Goal: Task Accomplishment & Management: Use online tool/utility

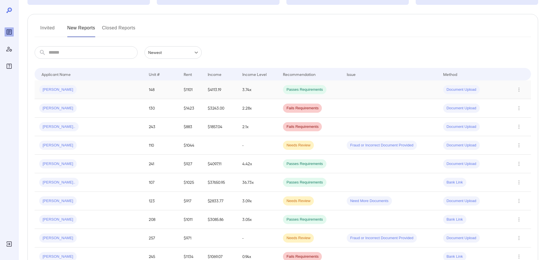
scroll to position [57, 0]
click at [55, 30] on button "Invited" at bounding box center [48, 30] width 26 height 14
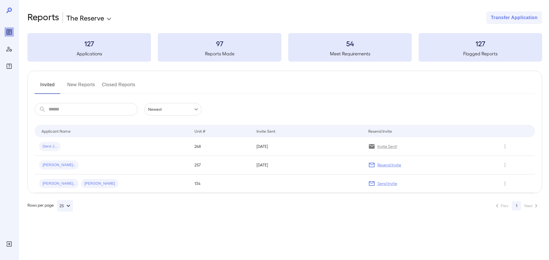
click at [84, 85] on button "New Reports" at bounding box center [81, 87] width 28 height 14
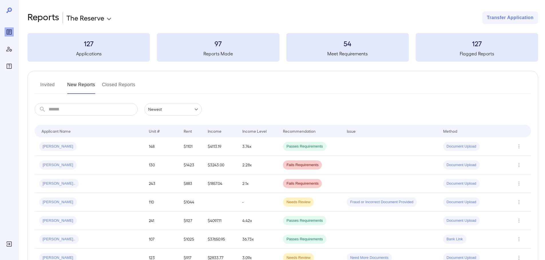
click at [104, 16] on body "**********" at bounding box center [272, 130] width 545 height 260
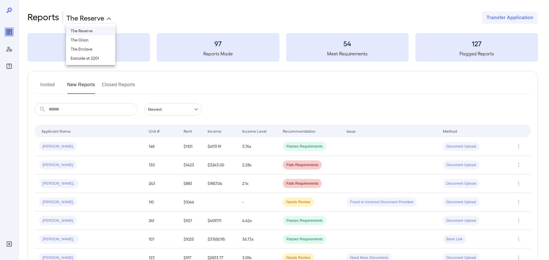
click at [92, 42] on li "The Orion" at bounding box center [90, 39] width 49 height 9
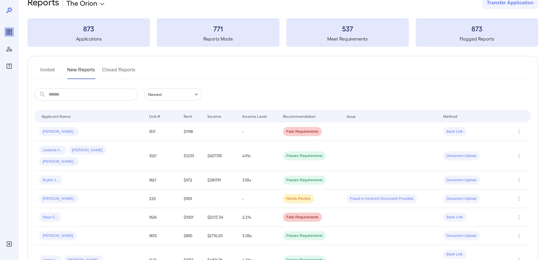
scroll to position [29, 0]
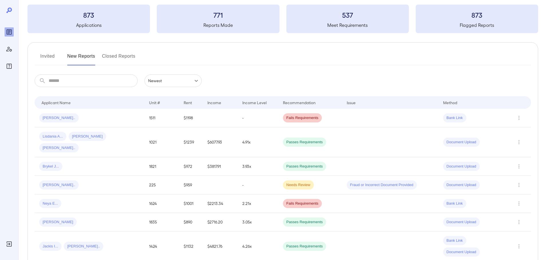
click at [52, 55] on button "Invited" at bounding box center [48, 59] width 26 height 14
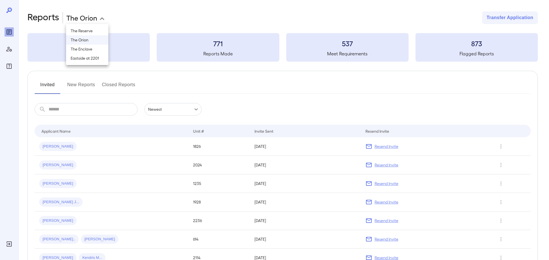
click at [94, 15] on body "**********" at bounding box center [274, 130] width 549 height 260
click at [93, 29] on li "The Reserve" at bounding box center [87, 30] width 42 height 9
type input "**********"
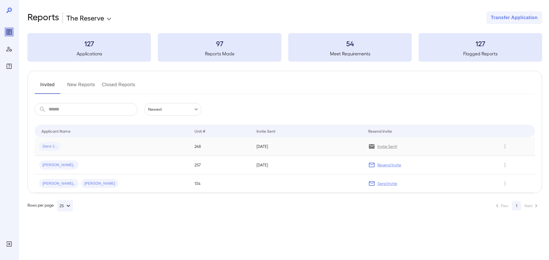
click at [99, 141] on td "Dervi J..." at bounding box center [112, 147] width 155 height 19
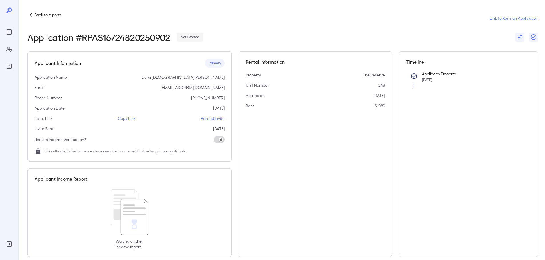
click at [516, 18] on link "Link to Resman Application" at bounding box center [513, 18] width 49 height 6
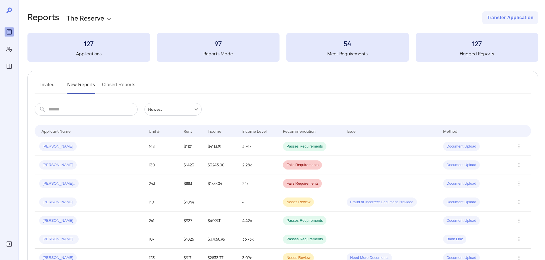
click at [51, 89] on button "Invited" at bounding box center [48, 87] width 26 height 14
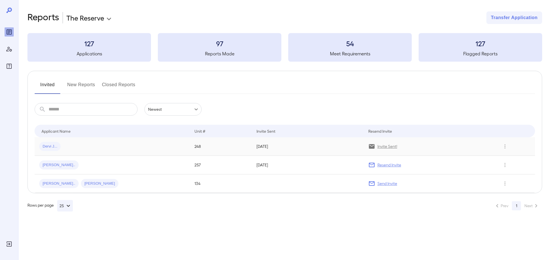
click at [95, 141] on td "Dervi J..." at bounding box center [112, 147] width 155 height 19
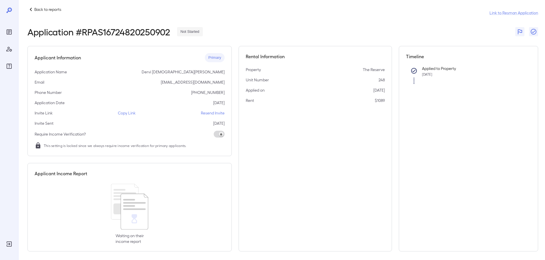
scroll to position [8, 0]
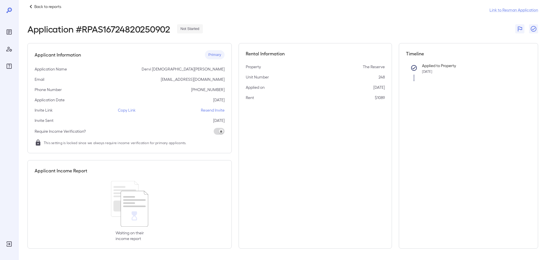
click at [129, 110] on p "Copy Link" at bounding box center [127, 111] width 18 height 6
click at [221, 132] on span at bounding box center [219, 131] width 11 height 7
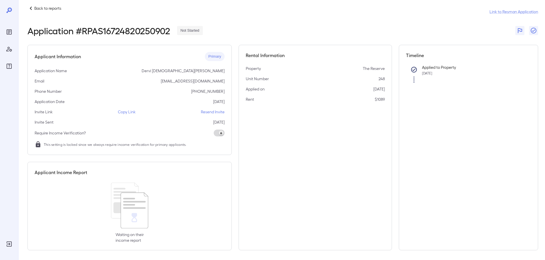
scroll to position [8, 0]
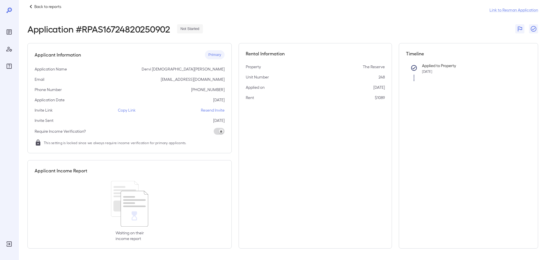
click at [38, 4] on p "Back to reports" at bounding box center [47, 7] width 27 height 6
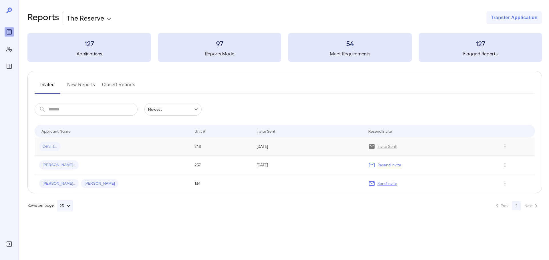
click at [106, 139] on td "Dervi J..." at bounding box center [112, 147] width 155 height 19
